Goal: Transaction & Acquisition: Subscribe to service/newsletter

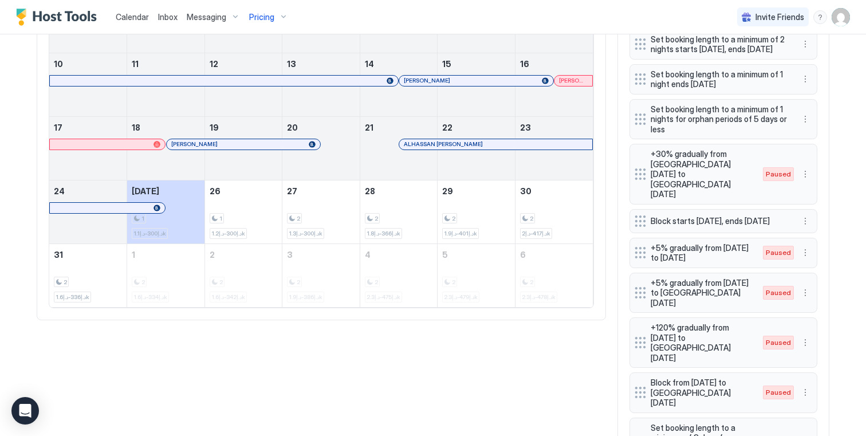
scroll to position [531, 0]
click at [185, 194] on div "1 د.إ300-د.إ1.1k" at bounding box center [166, 211] width 68 height 54
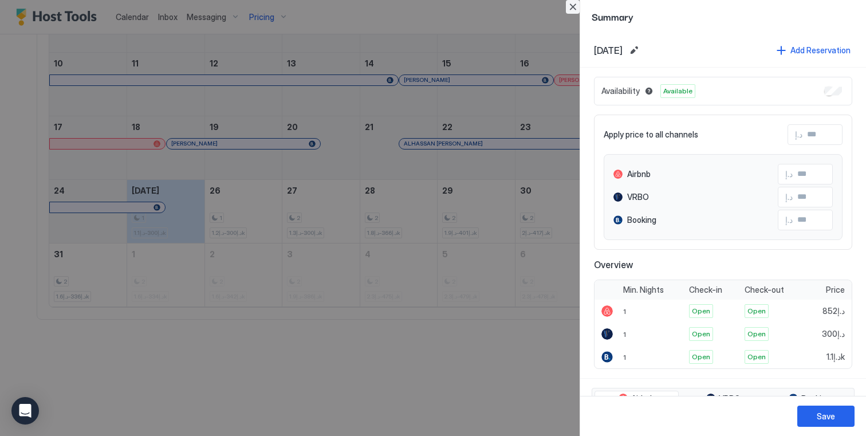
click at [577, 6] on button "Close" at bounding box center [573, 7] width 14 height 14
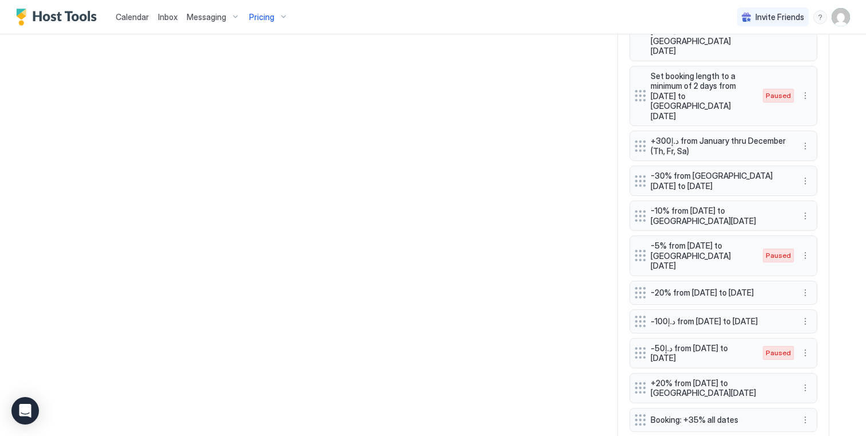
scroll to position [1027, 0]
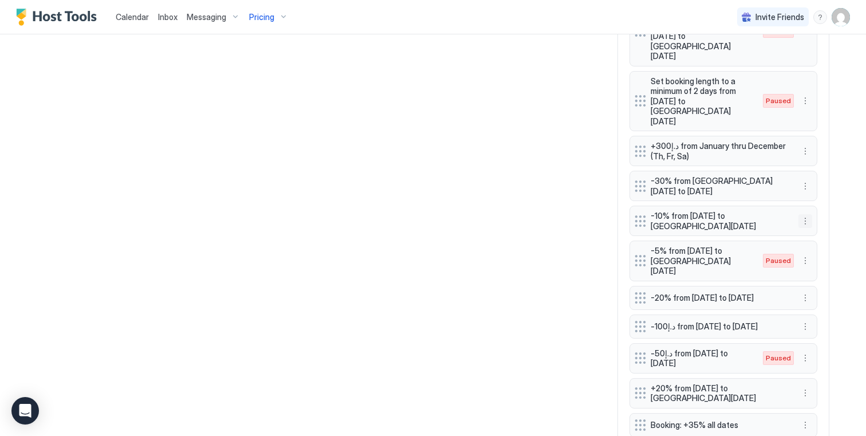
click at [807, 214] on button "More options" at bounding box center [806, 221] width 14 height 14
click at [812, 160] on div "Edit" at bounding box center [816, 163] width 25 height 9
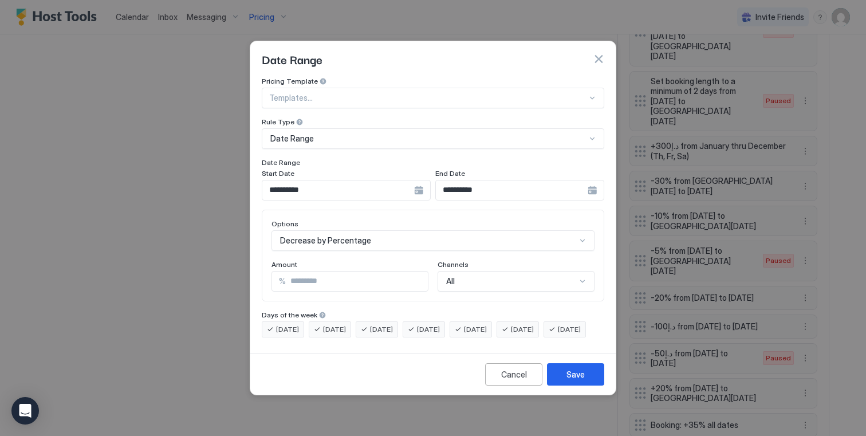
click at [376, 180] on input "**********" at bounding box center [338, 189] width 152 height 19
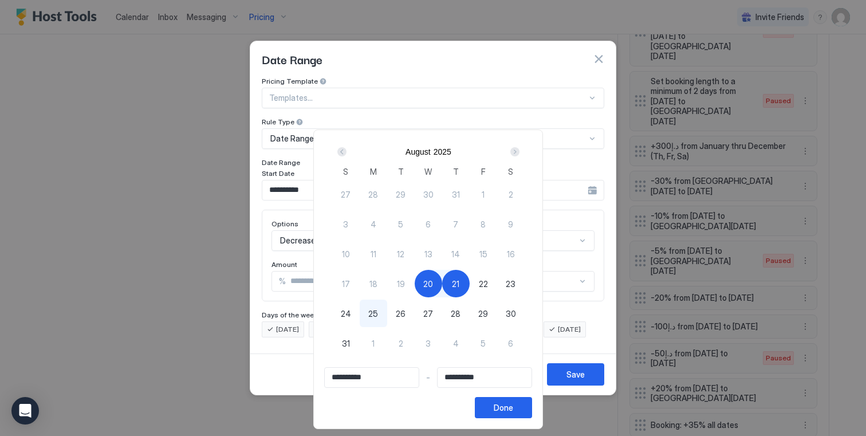
click at [377, 311] on span "25" at bounding box center [373, 314] width 10 height 12
type input "**********"
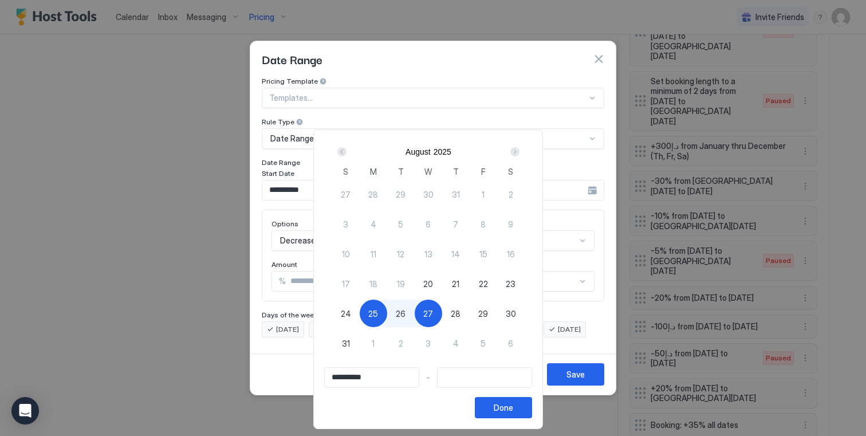
type input "**********"
click at [451, 313] on div "28" at bounding box center [455, 313] width 27 height 27
type input "**********"
click at [501, 415] on button "Done" at bounding box center [503, 407] width 57 height 21
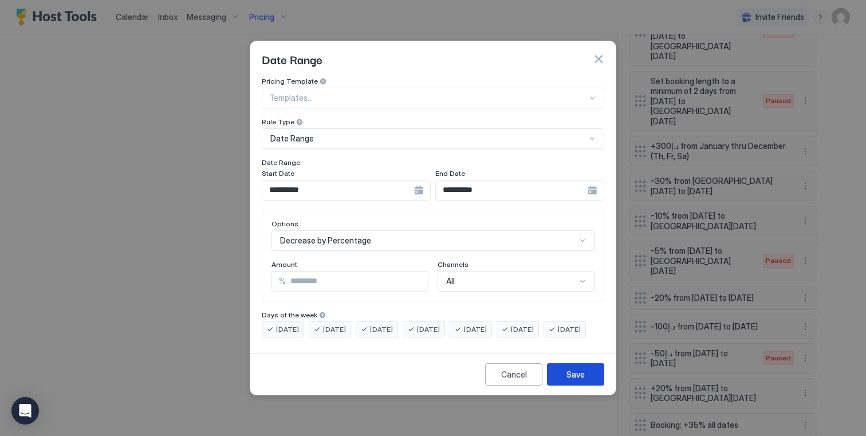
click at [585, 383] on button "Save" at bounding box center [575, 374] width 57 height 22
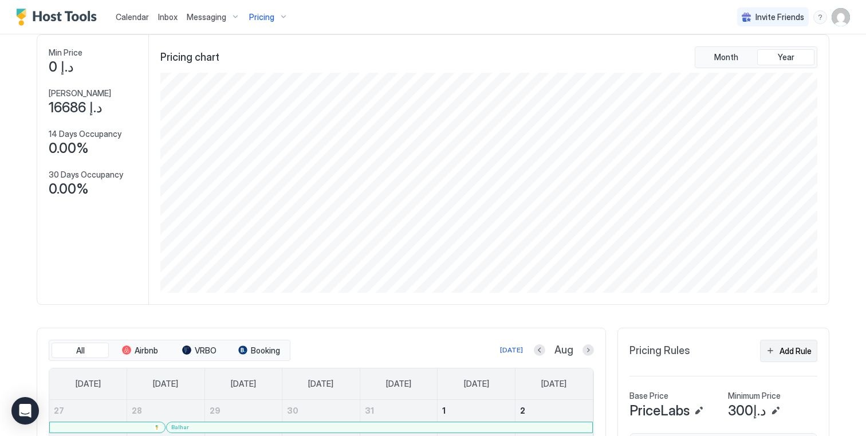
scroll to position [0, 0]
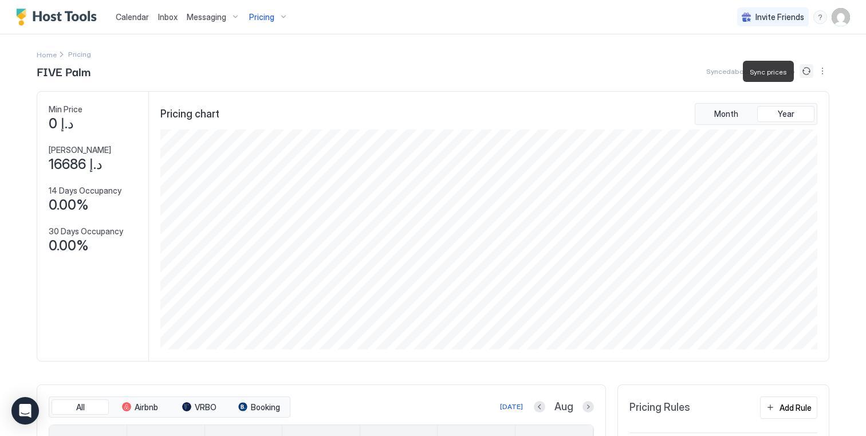
click at [811, 65] on button "Sync prices" at bounding box center [807, 71] width 14 height 14
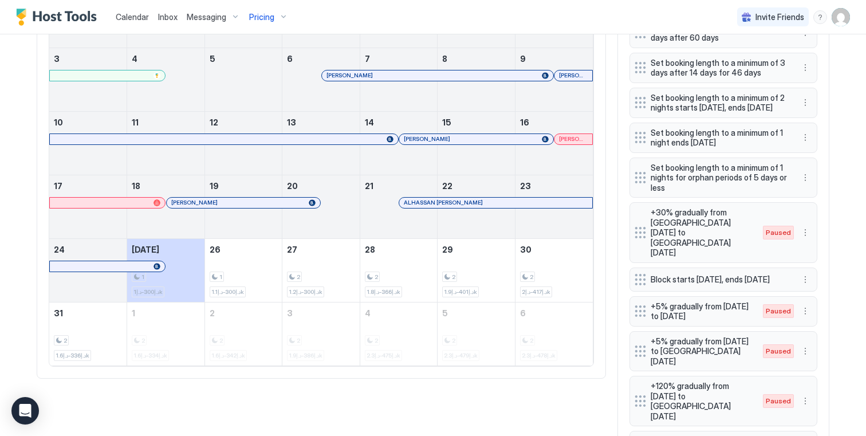
scroll to position [475, 0]
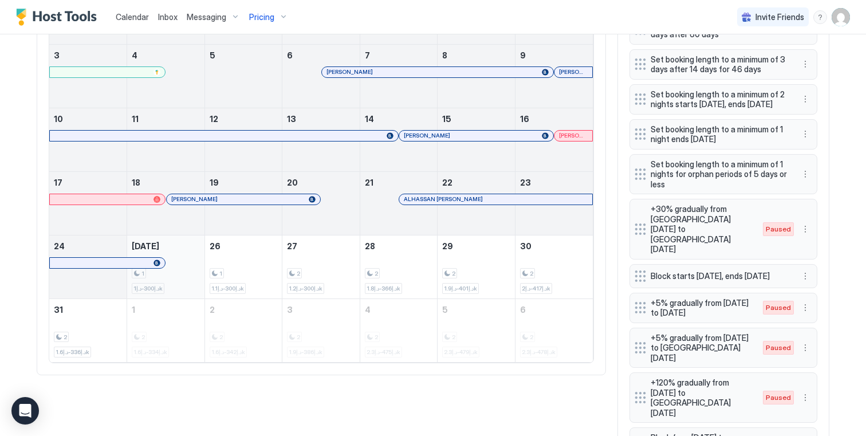
click at [194, 254] on div "1 د.إ300-د.إ1k" at bounding box center [166, 267] width 68 height 54
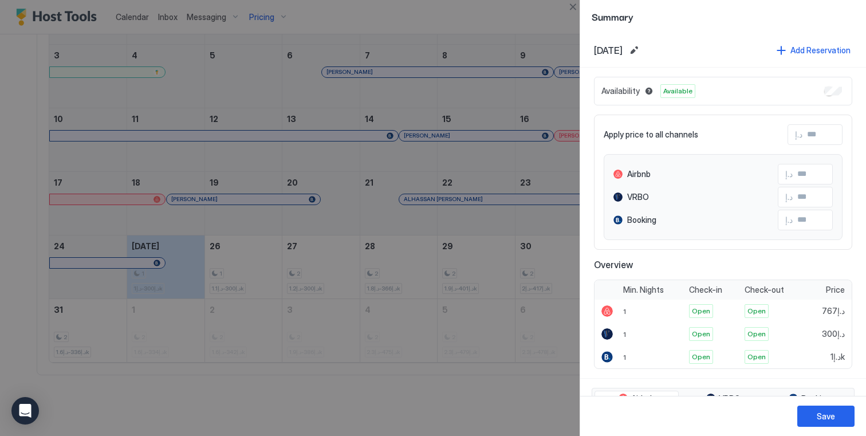
click at [246, 263] on div at bounding box center [433, 218] width 866 height 436
click at [568, 10] on button "Close" at bounding box center [573, 7] width 14 height 14
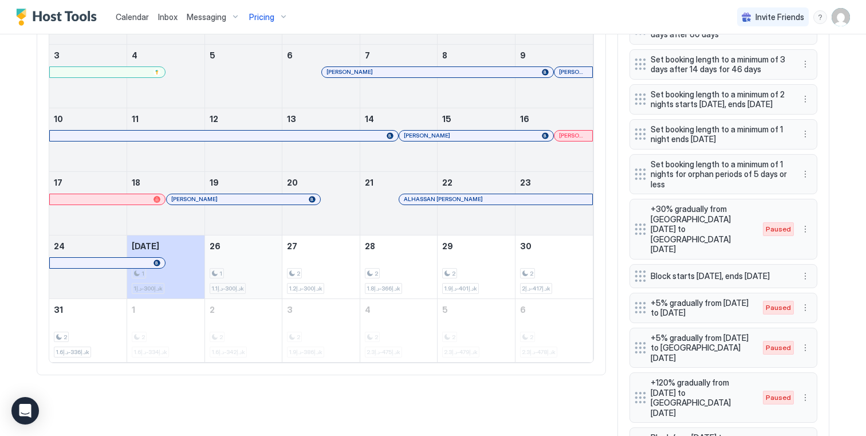
click at [258, 255] on div "1 د.إ300-د.إ1.1k" at bounding box center [244, 267] width 68 height 54
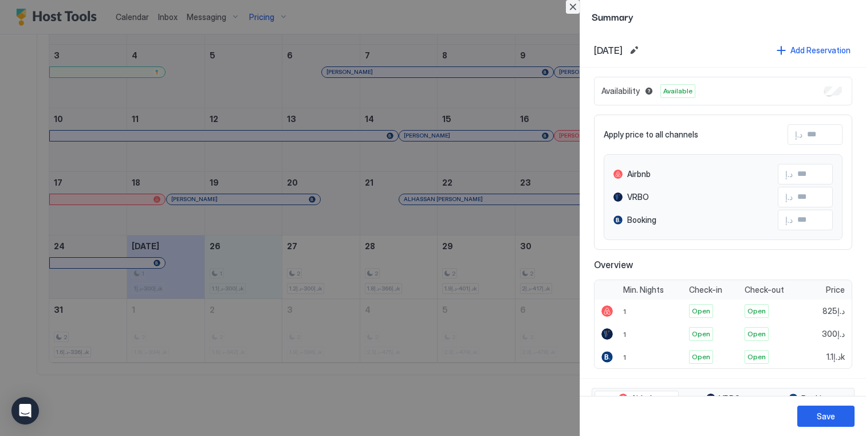
click at [573, 13] on button "Close" at bounding box center [573, 7] width 14 height 14
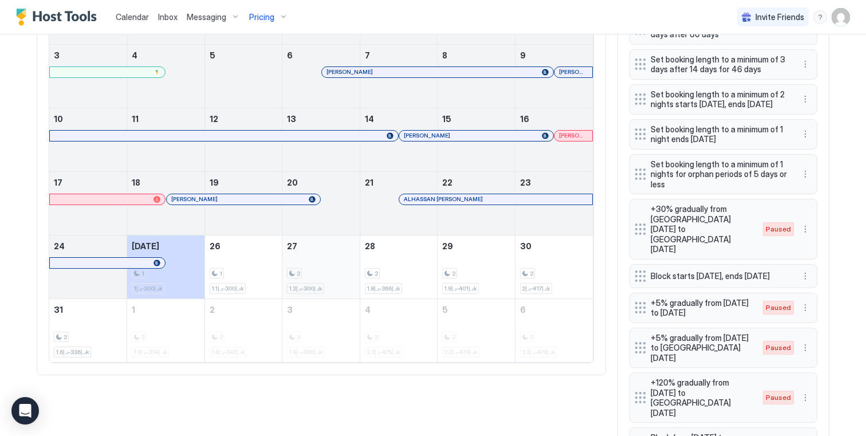
click at [308, 256] on div "2 د.إ300-د.إ1.2k" at bounding box center [321, 267] width 68 height 54
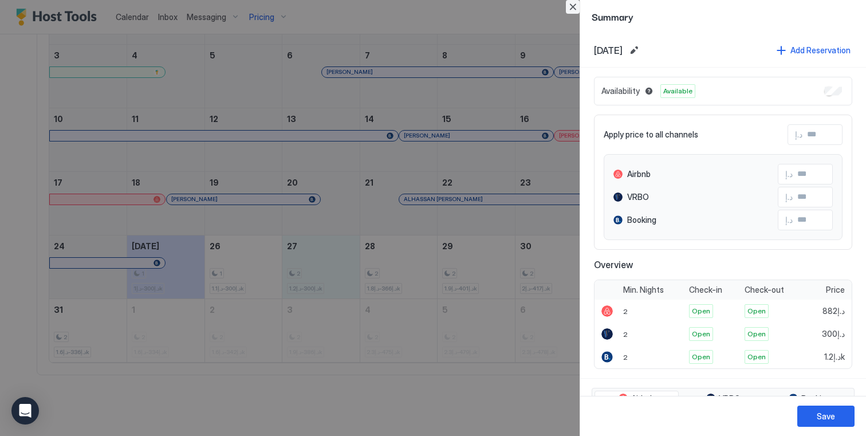
click at [573, 9] on button "Close" at bounding box center [573, 7] width 14 height 14
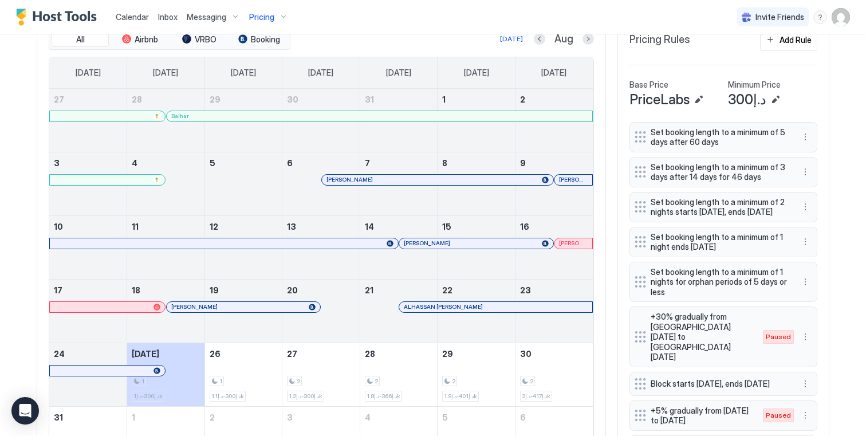
scroll to position [282, 0]
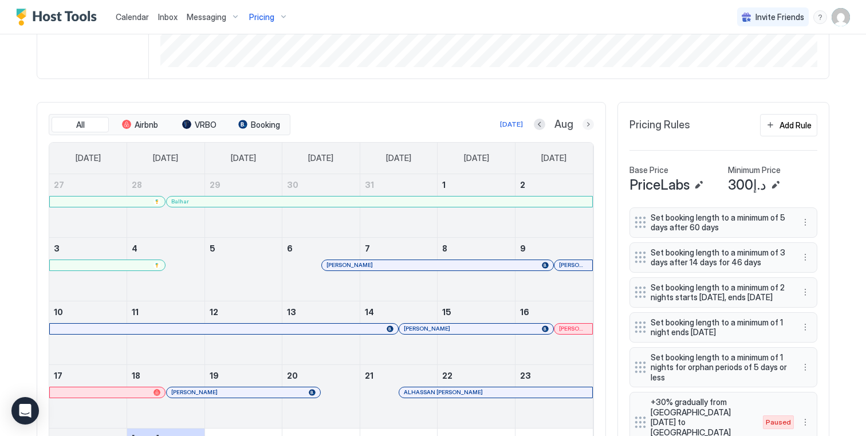
click at [585, 123] on button "Next month" at bounding box center [588, 124] width 11 height 11
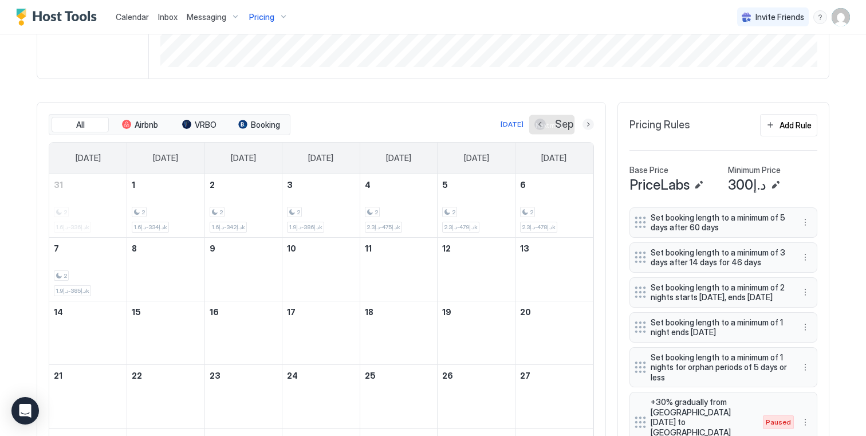
click at [585, 123] on button "Next month" at bounding box center [588, 124] width 11 height 11
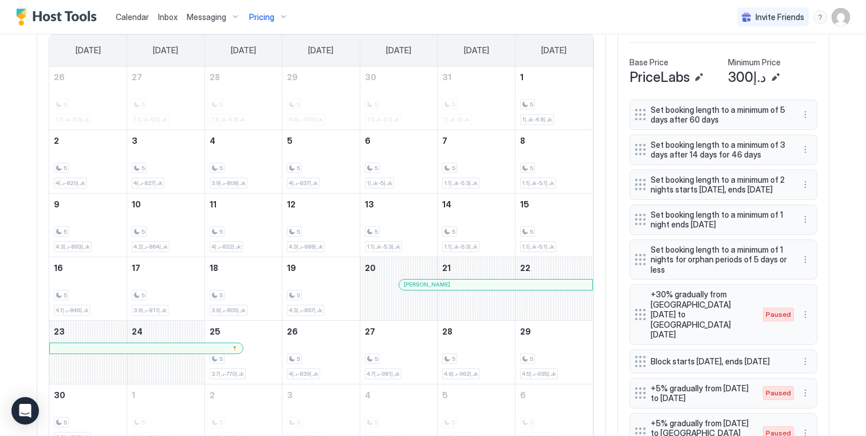
scroll to position [396, 0]
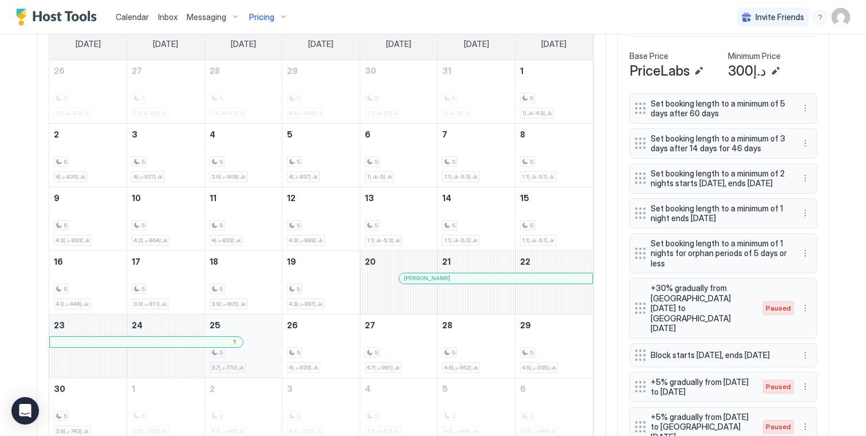
click at [272, 326] on div "5 د.إ770-د.إ3.7k" at bounding box center [244, 346] width 68 height 54
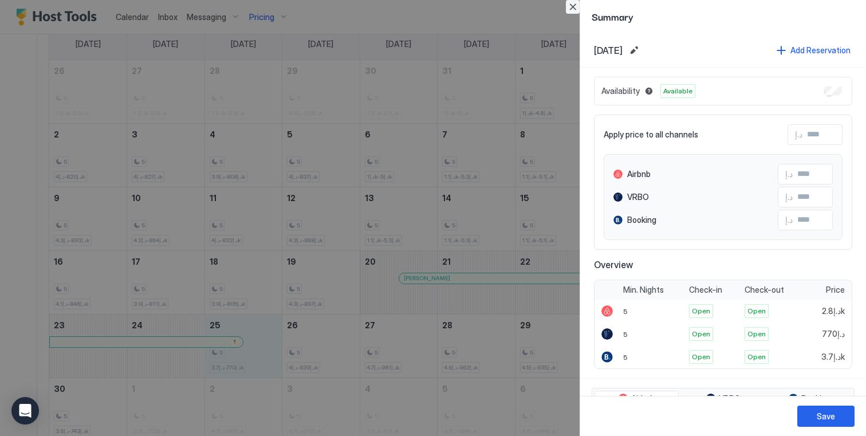
click at [576, 3] on button "Close" at bounding box center [573, 7] width 14 height 14
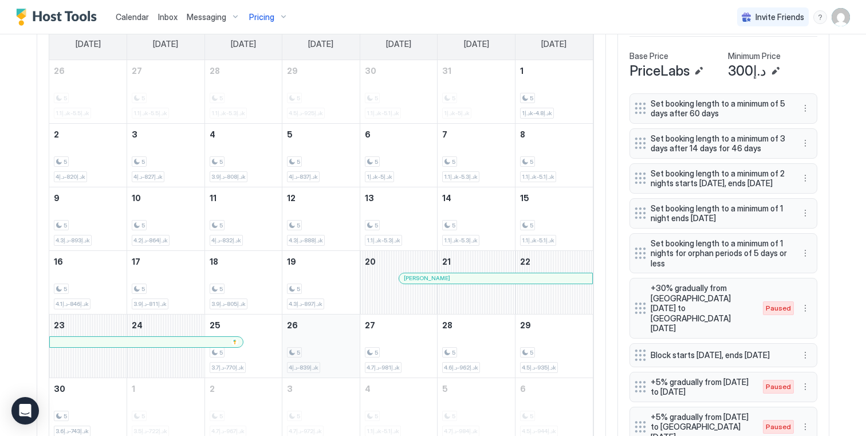
click at [329, 334] on div "5 د.إ839-د.إ4k" at bounding box center [321, 346] width 68 height 54
